Goal: Check status: Check status

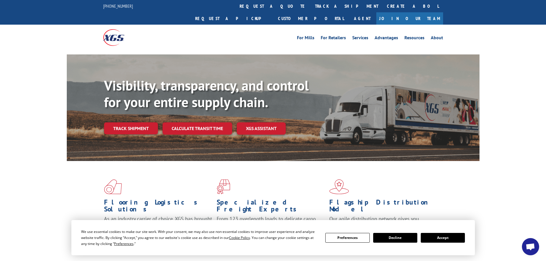
drag, startPoint x: 136, startPoint y: 124, endPoint x: 4, endPoint y: 128, distance: 132.2
click at [135, 124] on div "Visibility, transparency, and control for your entire supply chain. Track shipm…" at bounding box center [292, 117] width 376 height 80
click at [144, 122] on link "Track shipment" at bounding box center [131, 128] width 54 height 12
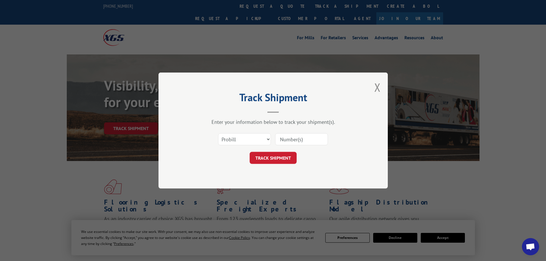
click at [308, 137] on input at bounding box center [301, 139] width 53 height 12
paste input "030 994 448"
type input "030 994 448"
click at [277, 152] on button "TRACK SHIPMENT" at bounding box center [273, 158] width 47 height 12
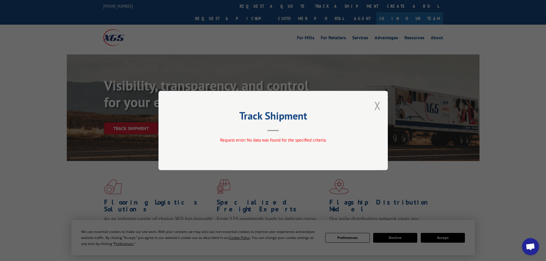
click at [375, 106] on button "Close modal" at bounding box center [377, 105] width 6 height 15
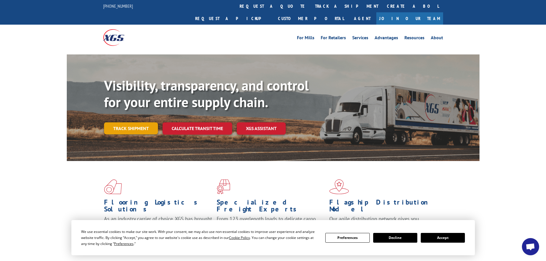
click at [139, 122] on link "Track shipment" at bounding box center [131, 128] width 54 height 12
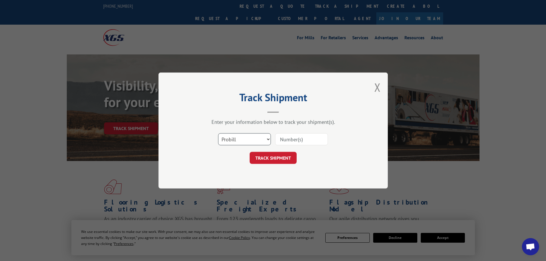
click at [252, 139] on select "Select category... Probill BOL PO" at bounding box center [244, 139] width 53 height 12
select select "bol"
click at [218, 133] on select "Select category... Probill BOL PO" at bounding box center [244, 139] width 53 height 12
click at [272, 161] on button "TRACK SHIPMENT" at bounding box center [273, 158] width 47 height 12
paste input "030 994 448"
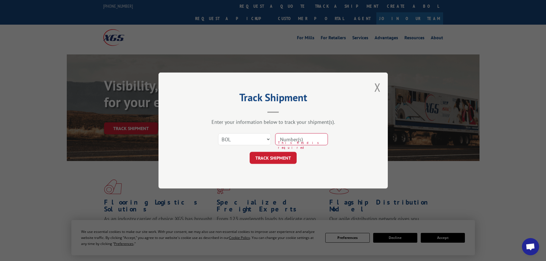
type input "030 994 448"
click button "TRACK SHIPMENT" at bounding box center [273, 158] width 47 height 12
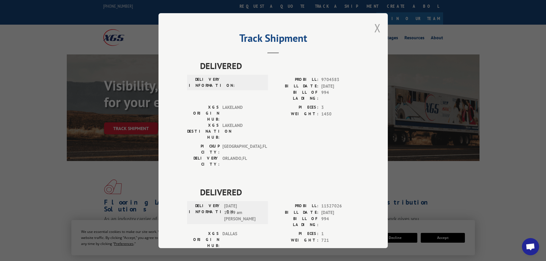
click at [378, 26] on button "Close modal" at bounding box center [377, 27] width 6 height 15
